Goal: Information Seeking & Learning: Check status

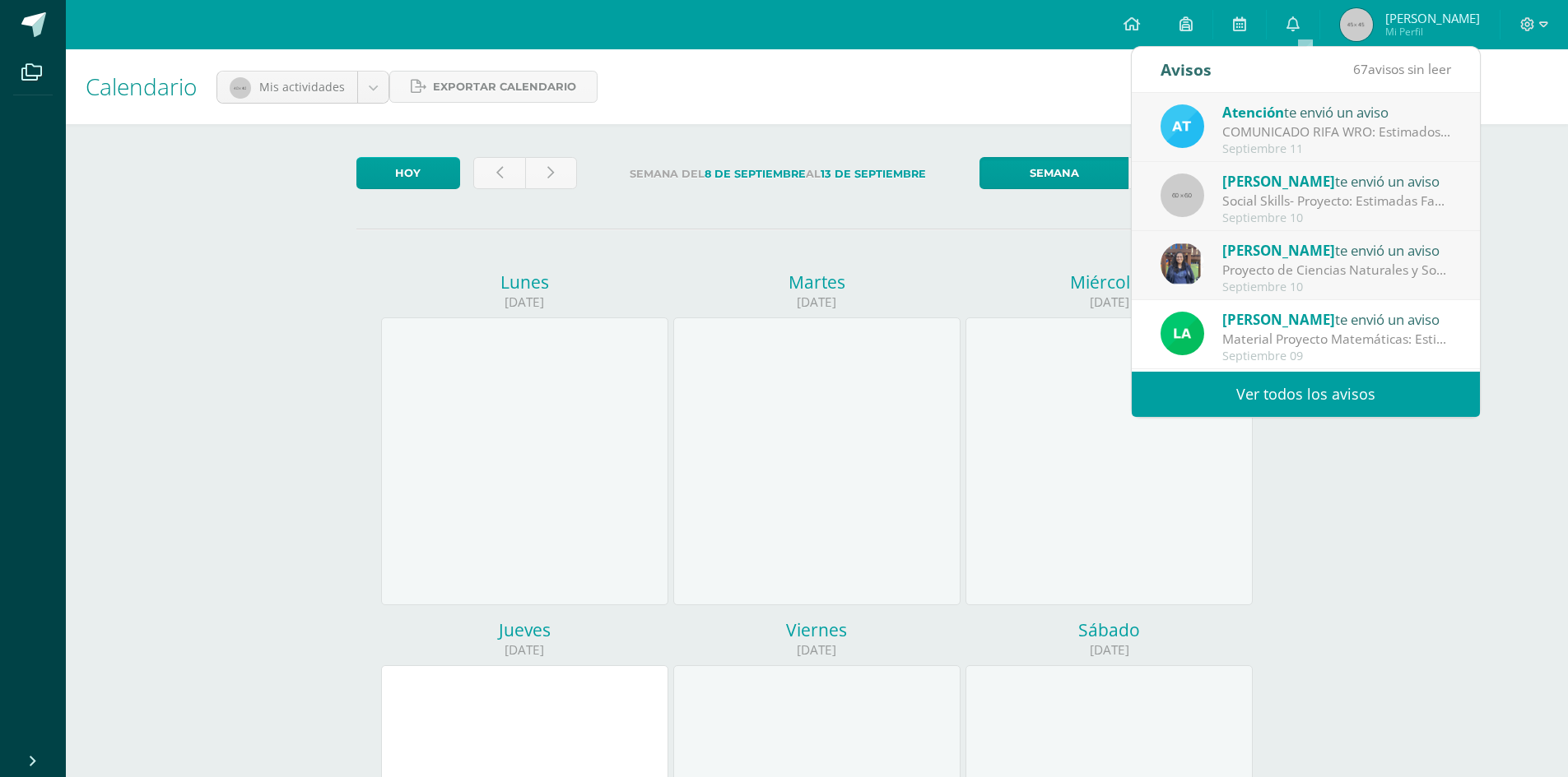
drag, startPoint x: 1312, startPoint y: 127, endPoint x: 1228, endPoint y: 269, distance: 165.0
click at [1228, 269] on div "Proyecto de Ciencias Naturales y Sociales : Buenas tardes, estimados padres: Le…" at bounding box center [1336, 270] width 229 height 19
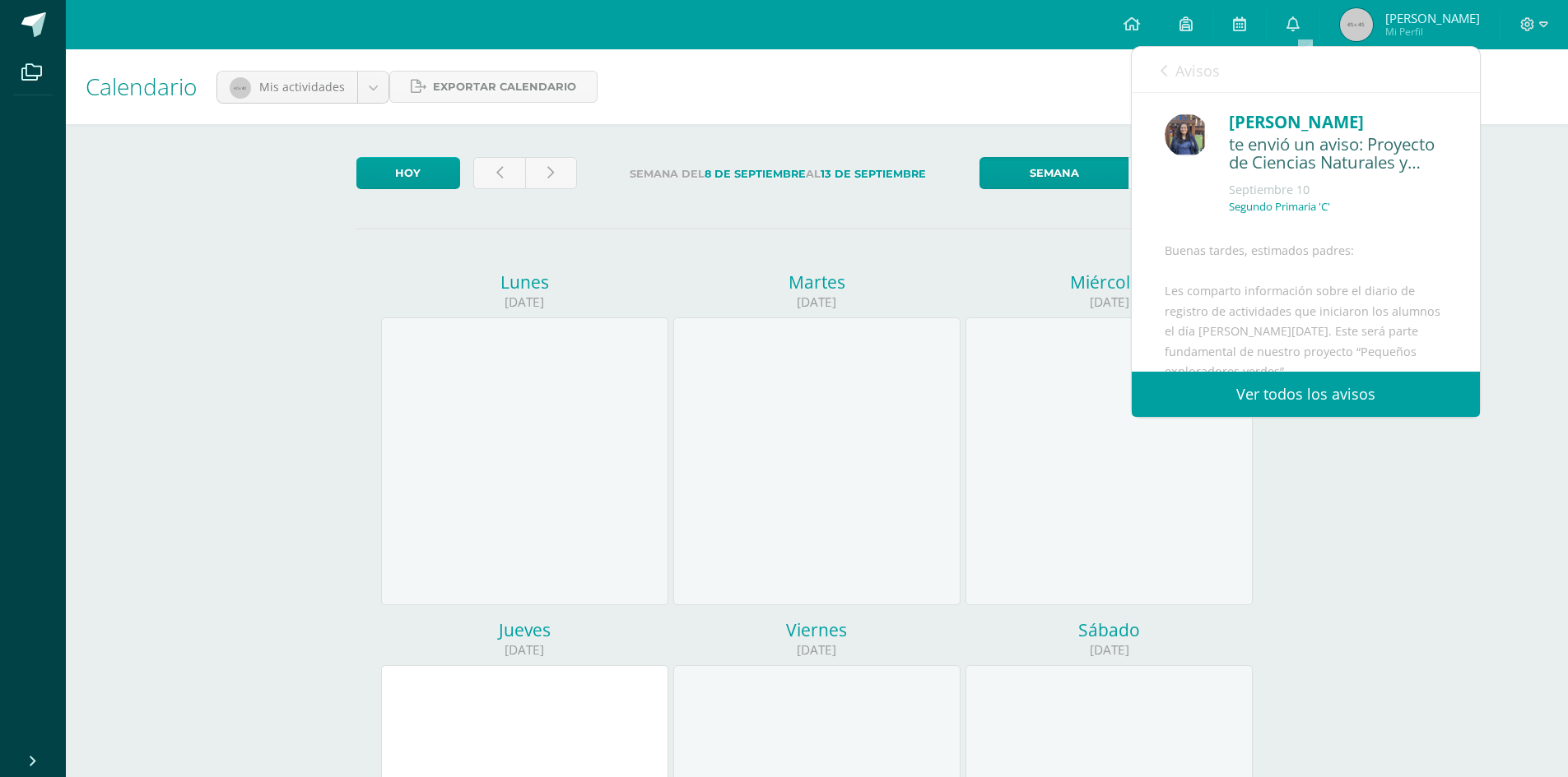
click at [1289, 398] on link "Ver todos los avisos" at bounding box center [1306, 394] width 348 height 45
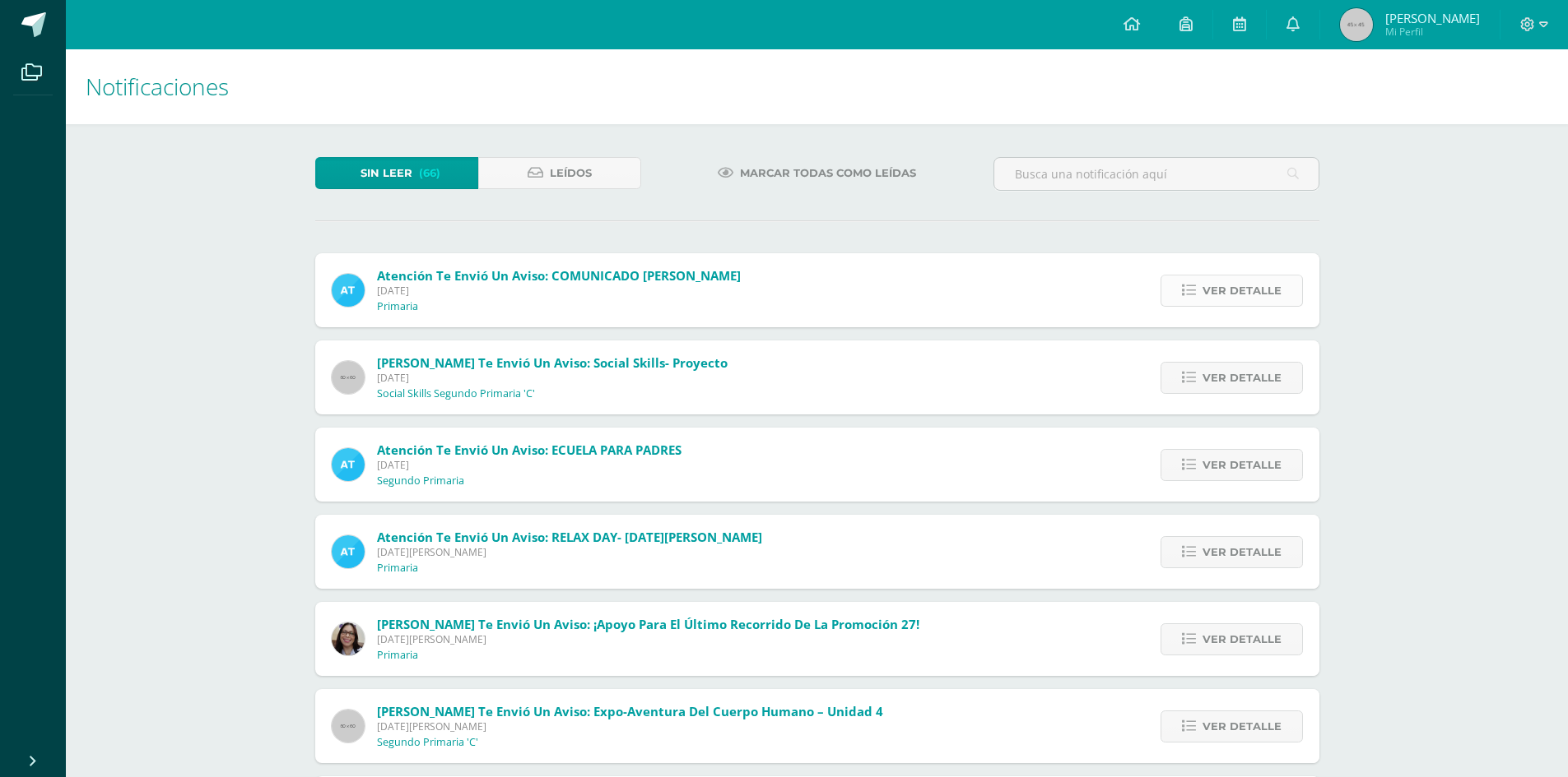
click at [1193, 289] on icon at bounding box center [1188, 290] width 14 height 14
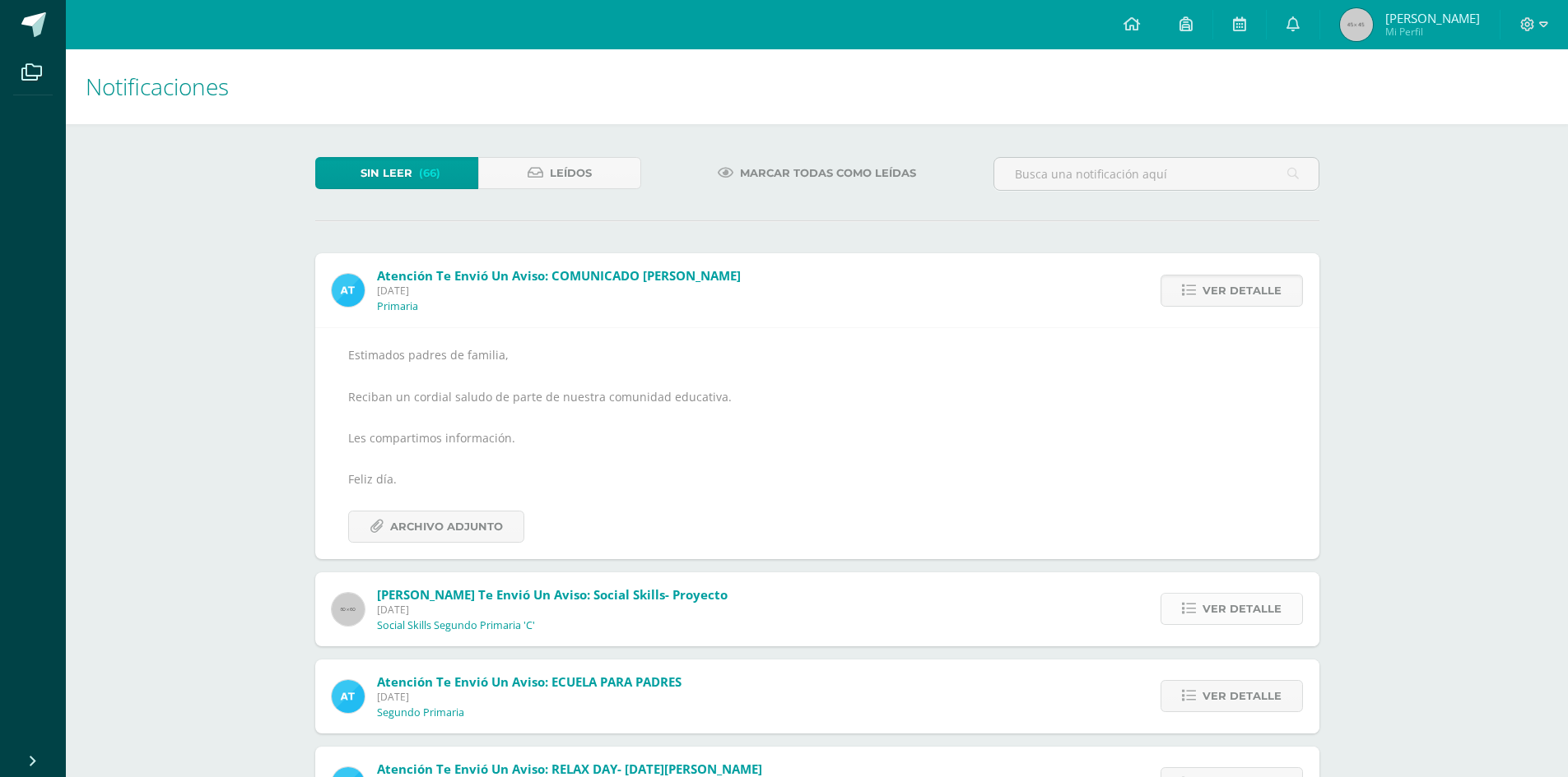
click at [1234, 597] on span "Ver detalle" at bounding box center [1242, 609] width 79 height 31
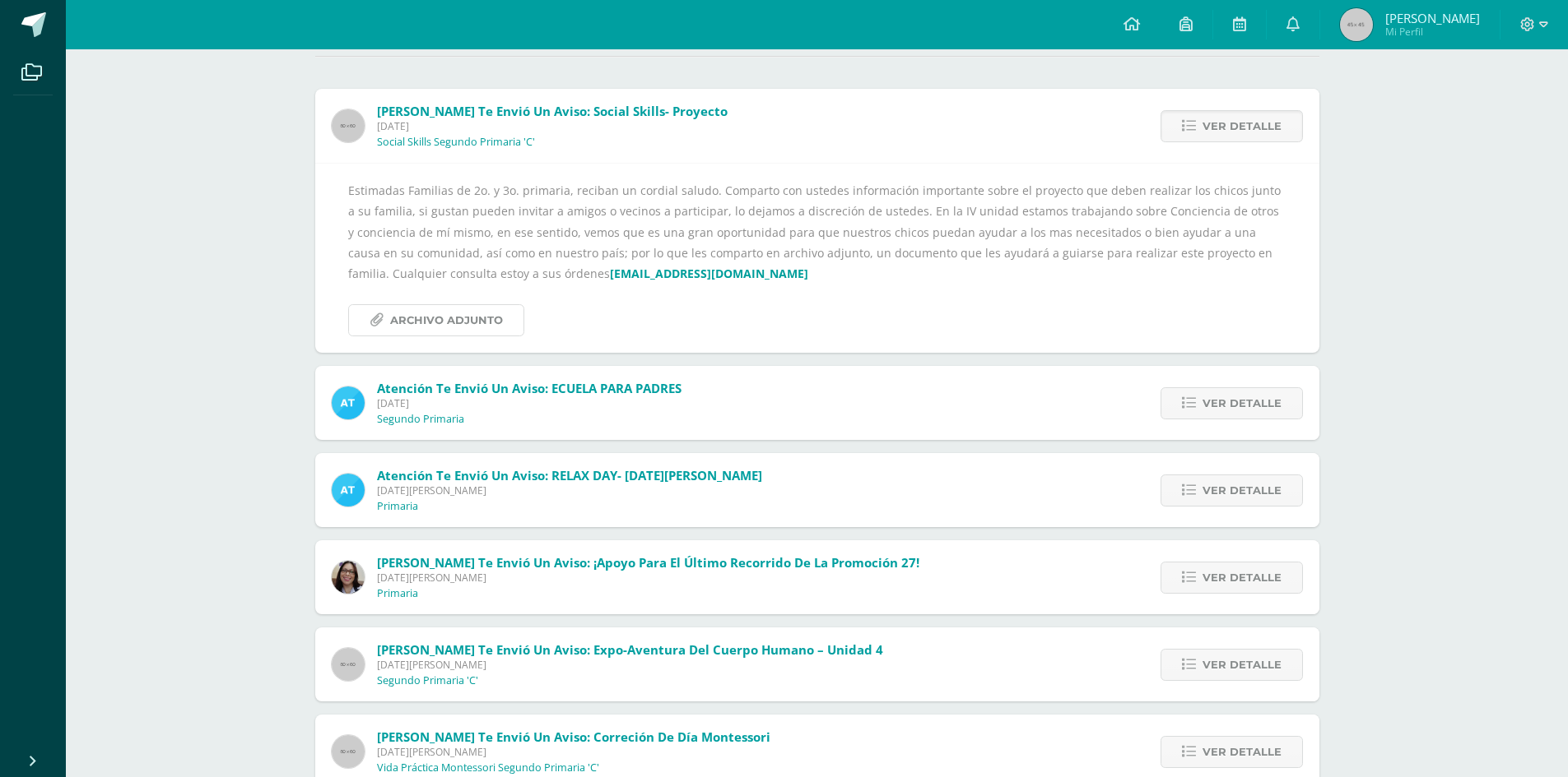
scroll to position [247, 0]
